Goal: Task Accomplishment & Management: Manage account settings

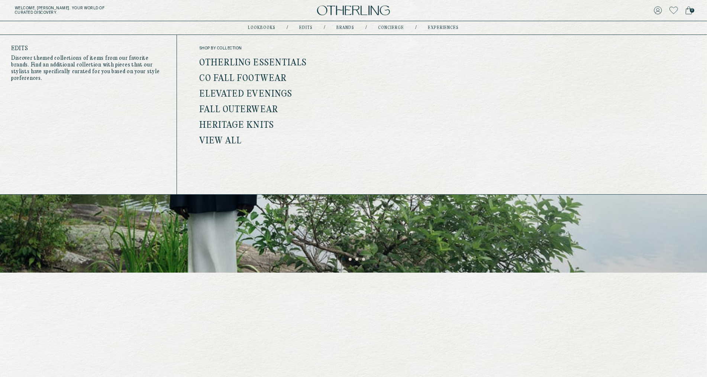
click at [308, 27] on link "Edits" at bounding box center [306, 28] width 13 height 4
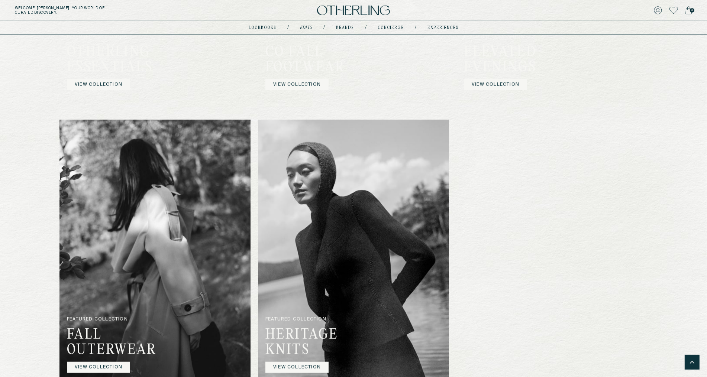
scroll to position [605, 0]
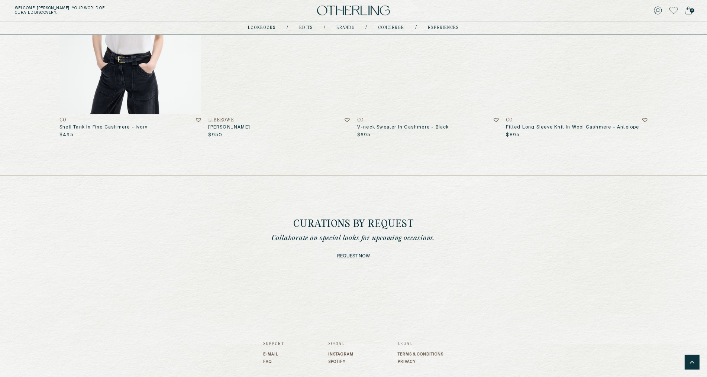
scroll to position [2809, 0]
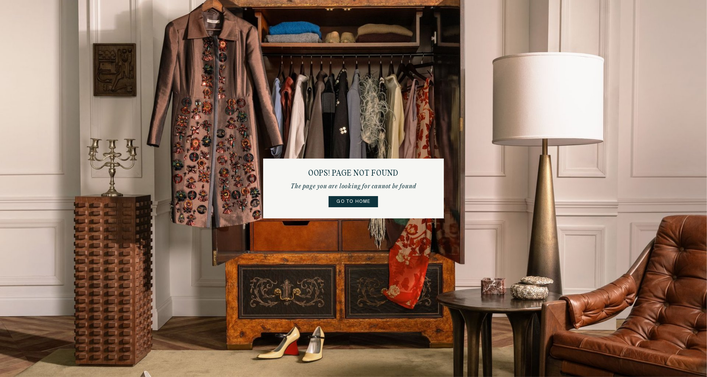
click at [359, 198] on link "Go to home" at bounding box center [353, 201] width 49 height 11
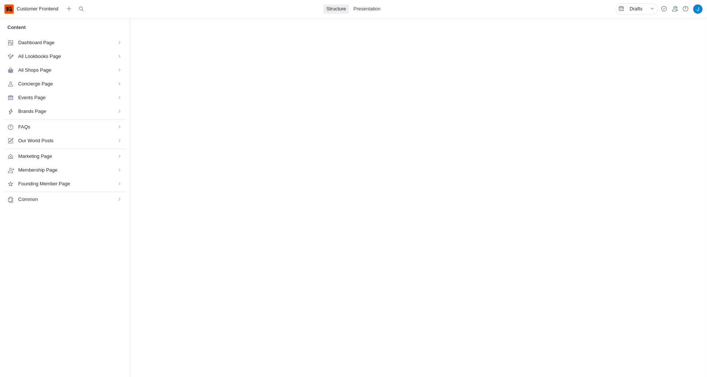
click at [54, 73] on span "All Shops Page" at bounding box center [62, 70] width 89 height 7
select select "*"
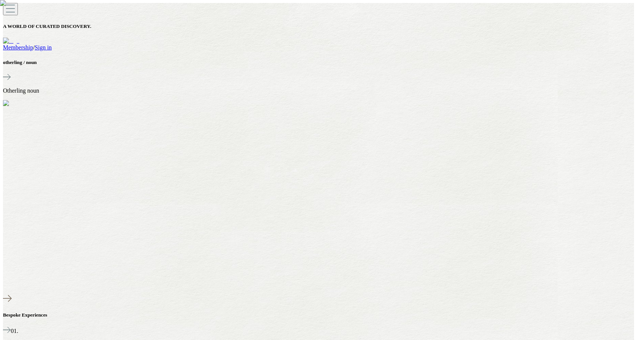
click at [606, 44] on div "Membership / Sign in" at bounding box center [318, 47] width 631 height 7
click at [52, 44] on link "Sign in" at bounding box center [43, 47] width 17 height 6
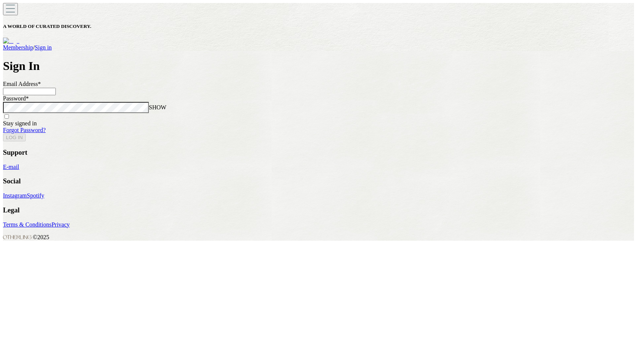
click at [56, 95] on input at bounding box center [29, 91] width 53 height 7
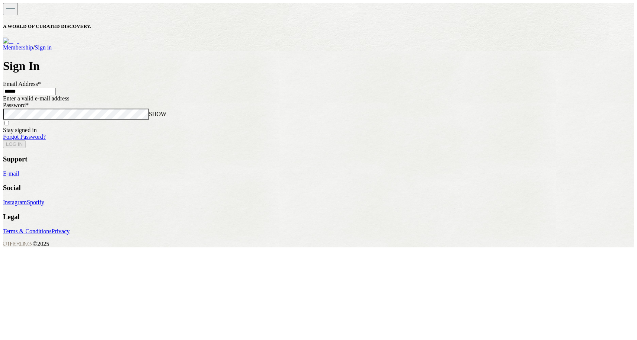
type input "*******"
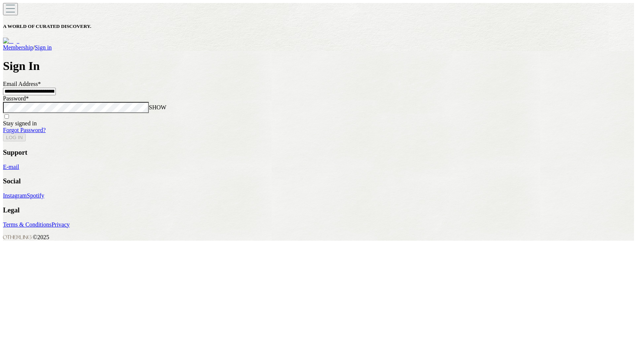
type input "**********"
click at [3, 134] on button "LOG IN" at bounding box center [14, 138] width 23 height 8
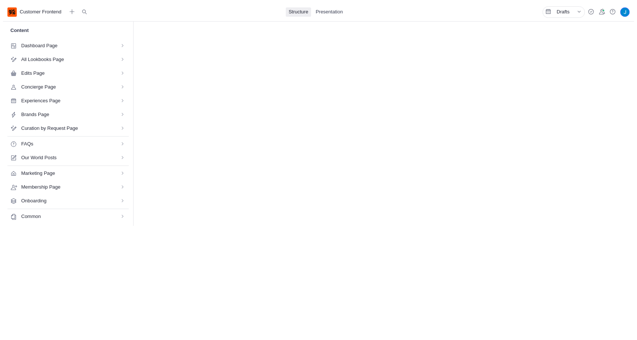
click at [97, 69] on div "Edits Page" at bounding box center [67, 73] width 117 height 9
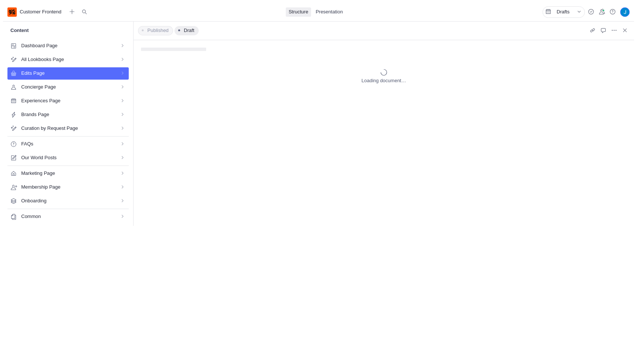
select select "*"
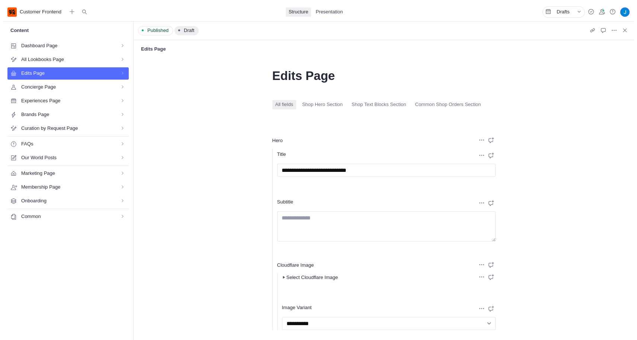
scroll to position [641, 0]
click at [39, 46] on span "Dashboard Page" at bounding box center [65, 45] width 89 height 7
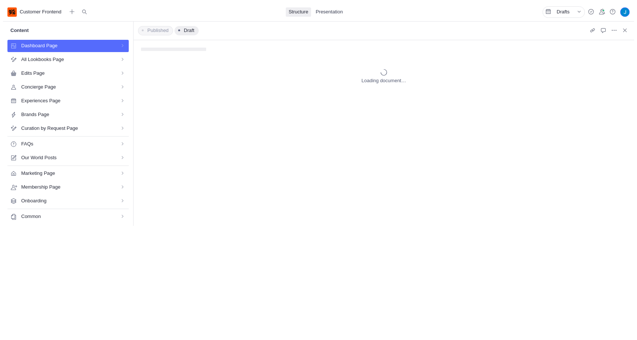
select select "*"
